Goal: Navigation & Orientation: Go to known website

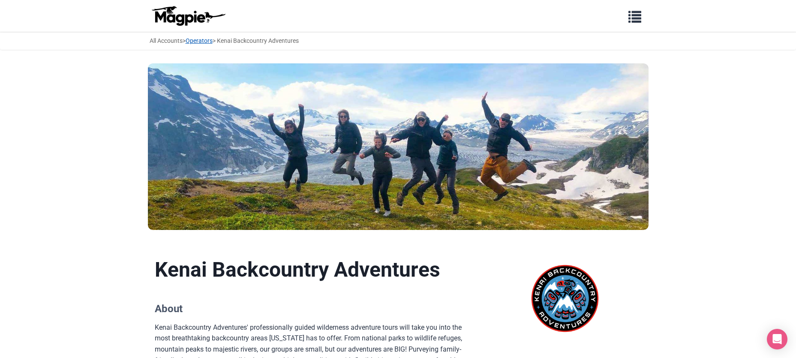
click at [212, 44] on link "Operators" at bounding box center [199, 40] width 27 height 7
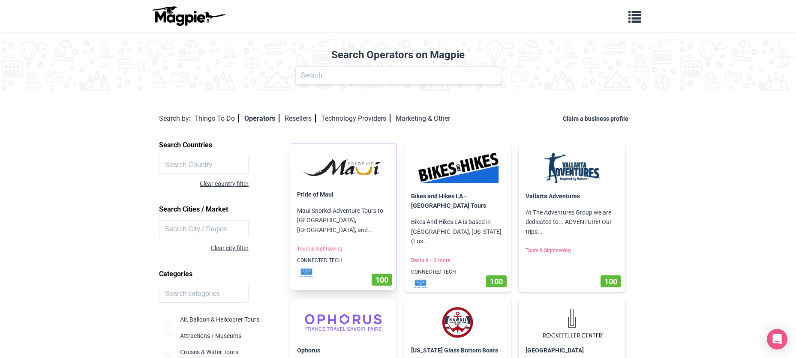
click at [354, 183] on img at bounding box center [343, 166] width 93 height 33
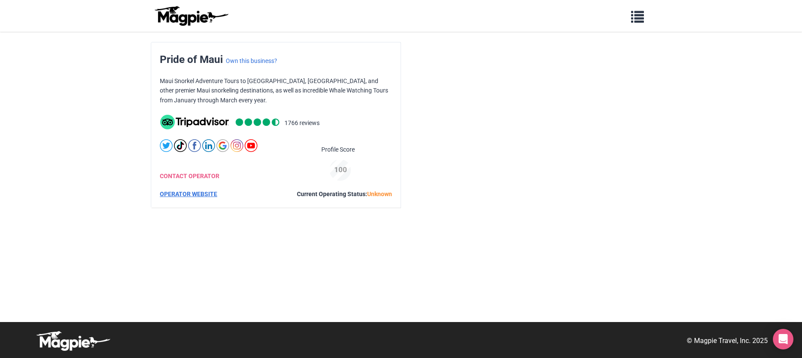
click at [217, 198] on link "OPERATOR WEBSITE" at bounding box center [188, 194] width 57 height 7
